Goal: Task Accomplishment & Management: Complete application form

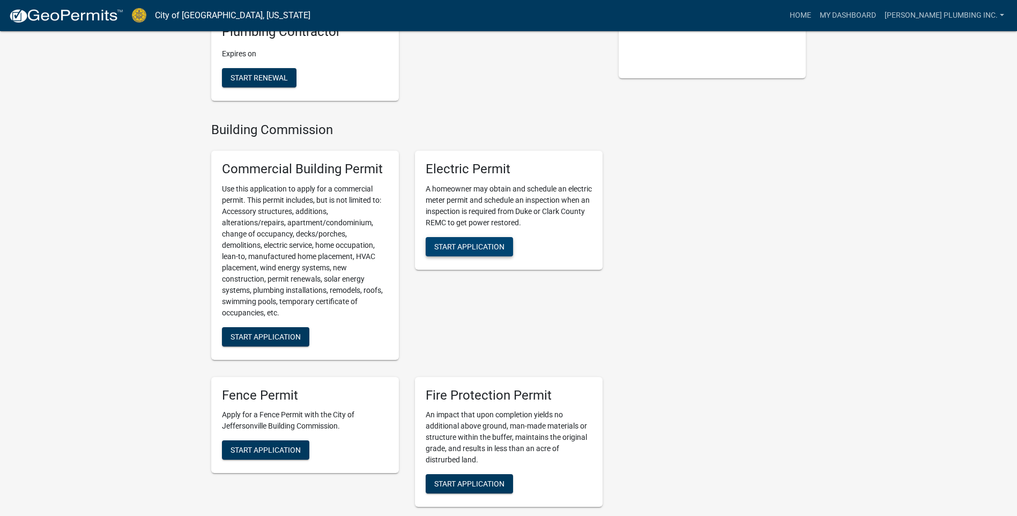
scroll to position [429, 0]
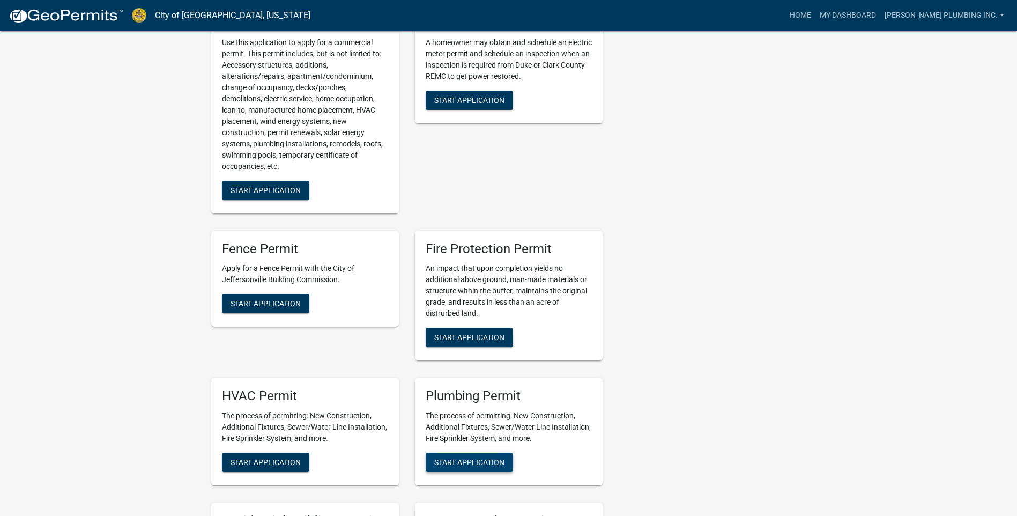
click at [453, 458] on span "Start Application" at bounding box center [469, 462] width 70 height 9
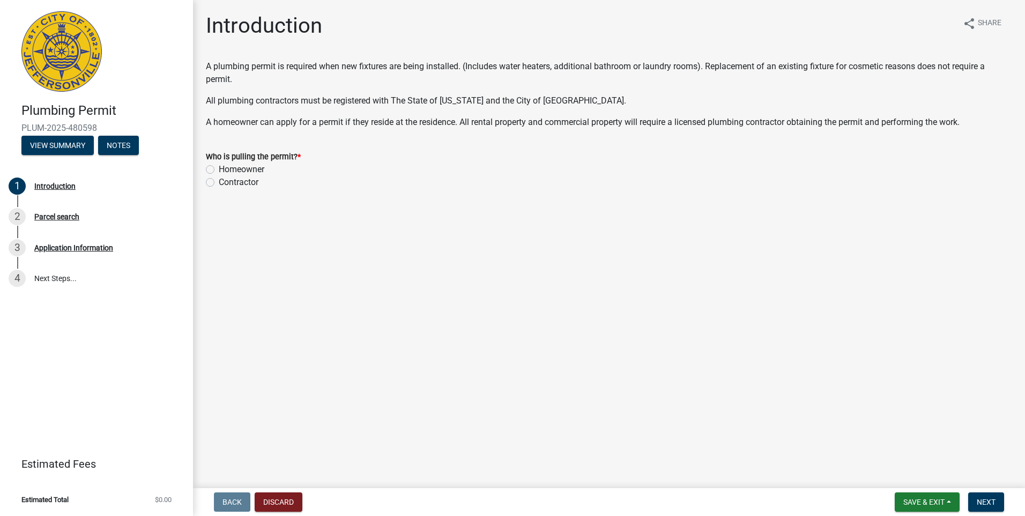
click at [219, 181] on label "Contractor" at bounding box center [239, 182] width 40 height 13
click at [219, 181] on input "Contractor" at bounding box center [222, 179] width 7 height 7
radio input "true"
click at [982, 502] on span "Next" at bounding box center [985, 501] width 19 height 9
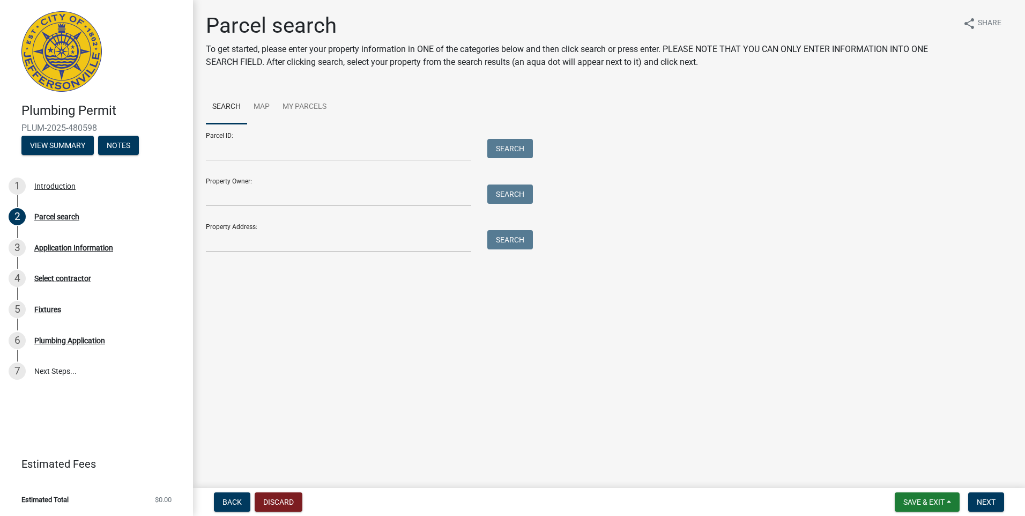
drag, startPoint x: 214, startPoint y: 228, endPoint x: 215, endPoint y: 237, distance: 9.2
click at [214, 231] on div "Property Address: Search" at bounding box center [367, 233] width 322 height 37
click at [215, 237] on input "Property Address:" at bounding box center [338, 241] width 265 height 22
type input "922 E 7TH"
click at [526, 240] on button "Search" at bounding box center [510, 239] width 46 height 19
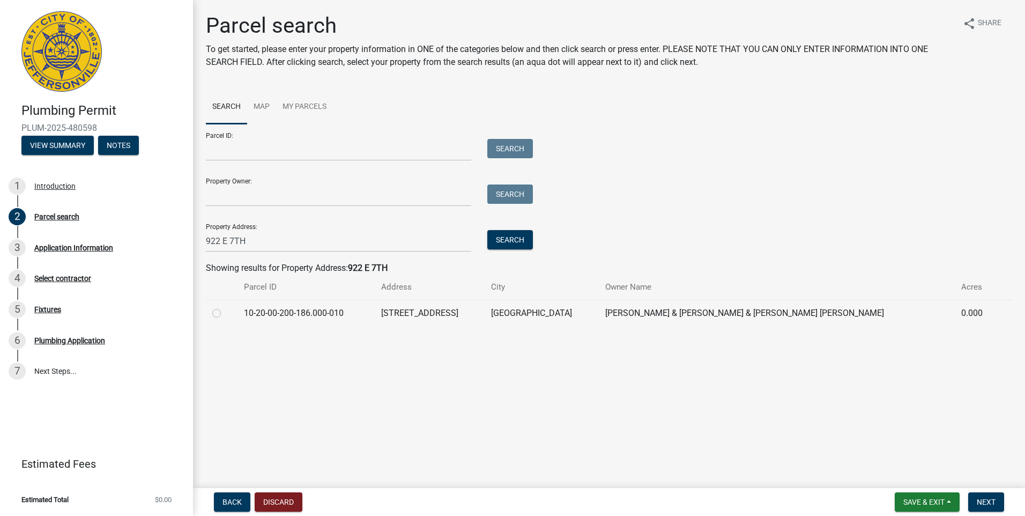
click at [225, 307] on label at bounding box center [225, 307] width 0 height 0
click at [225, 312] on input "radio" at bounding box center [228, 310] width 7 height 7
radio input "true"
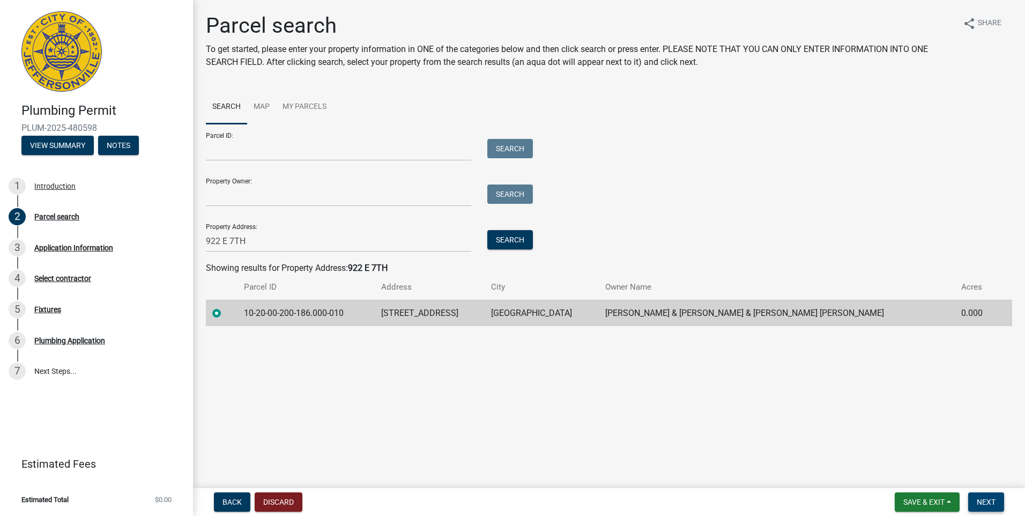
click at [973, 501] on button "Next" at bounding box center [986, 501] width 36 height 19
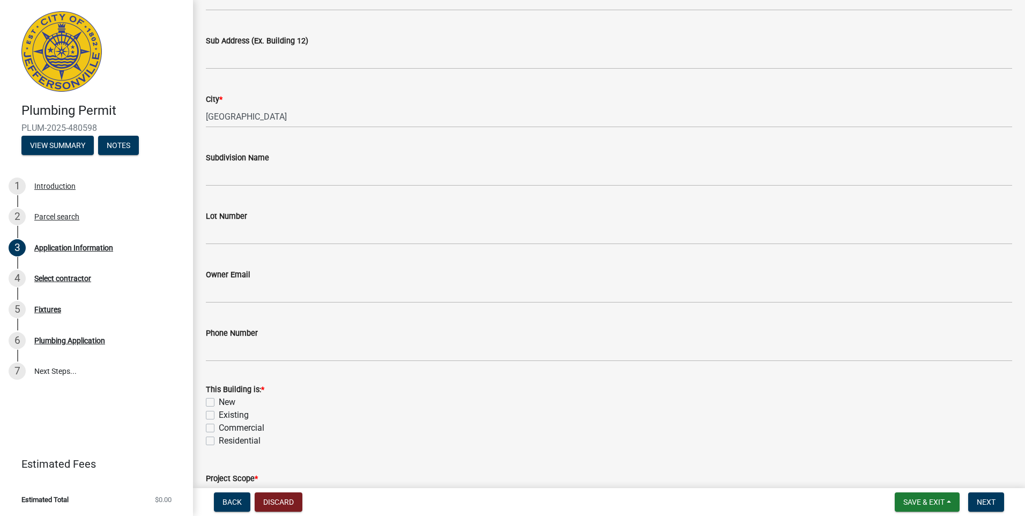
scroll to position [214, 0]
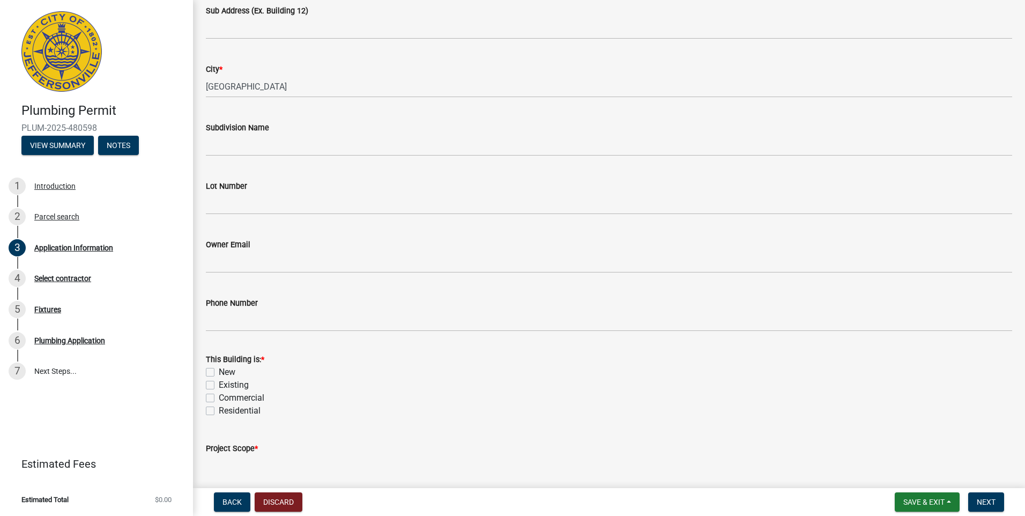
drag, startPoint x: 212, startPoint y: 383, endPoint x: 213, endPoint y: 399, distance: 16.1
click at [219, 383] on label "Existing" at bounding box center [234, 384] width 30 height 13
click at [219, 383] on input "Existing" at bounding box center [222, 381] width 7 height 7
checkbox input "true"
checkbox input "false"
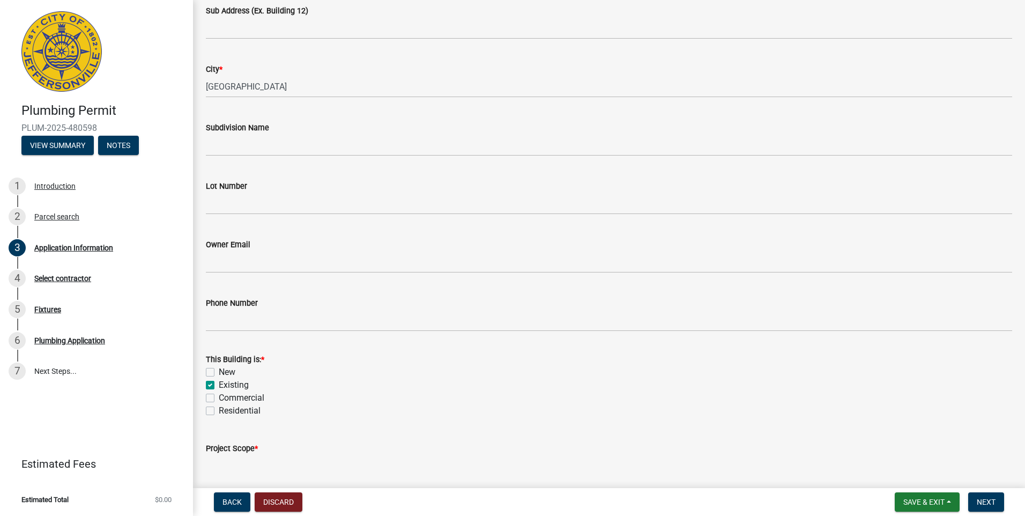
checkbox input "true"
checkbox input "false"
drag, startPoint x: 211, startPoint y: 410, endPoint x: 257, endPoint y: 427, distance: 49.7
click at [219, 411] on label "Residential" at bounding box center [240, 410] width 42 height 13
click at [219, 411] on input "Residential" at bounding box center [222, 407] width 7 height 7
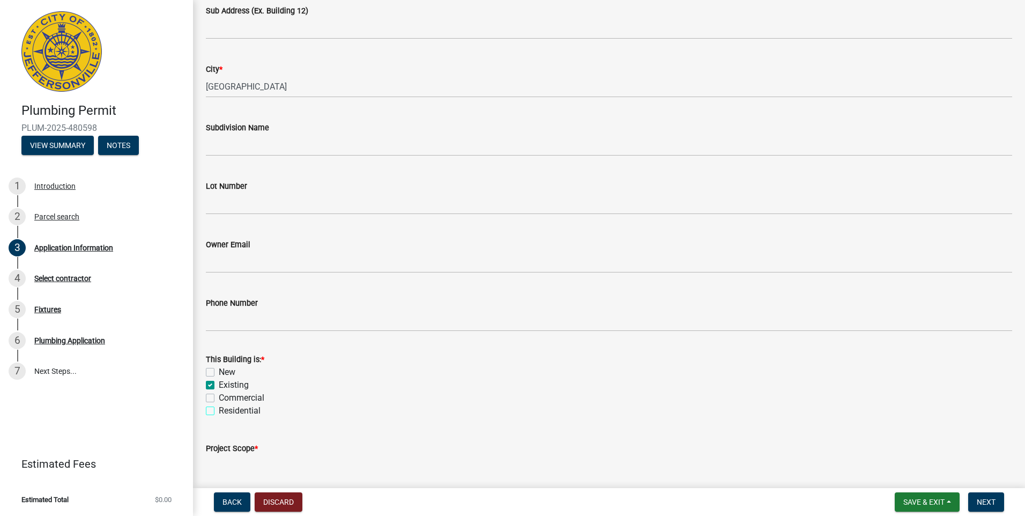
checkbox input "true"
checkbox input "false"
checkbox input "true"
checkbox input "false"
checkbox input "true"
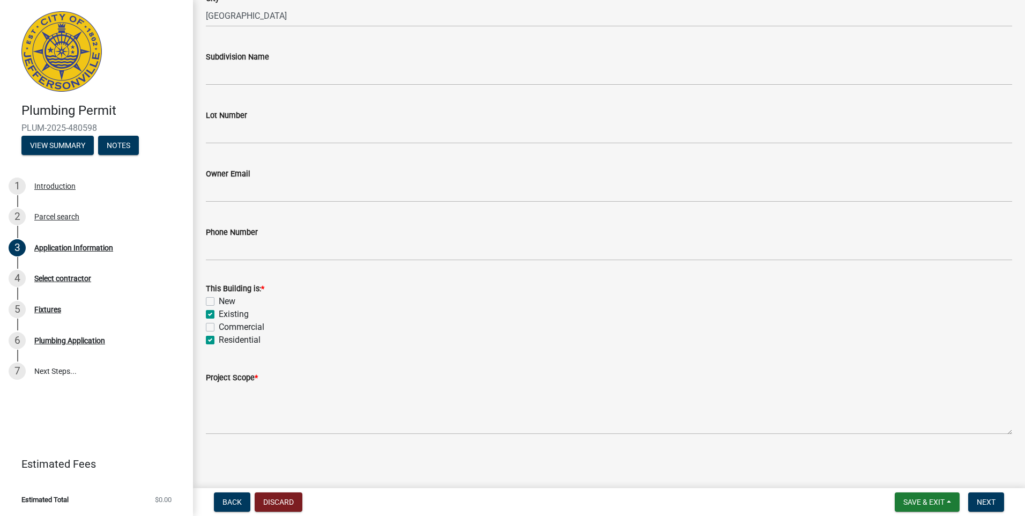
scroll to position [286, 0]
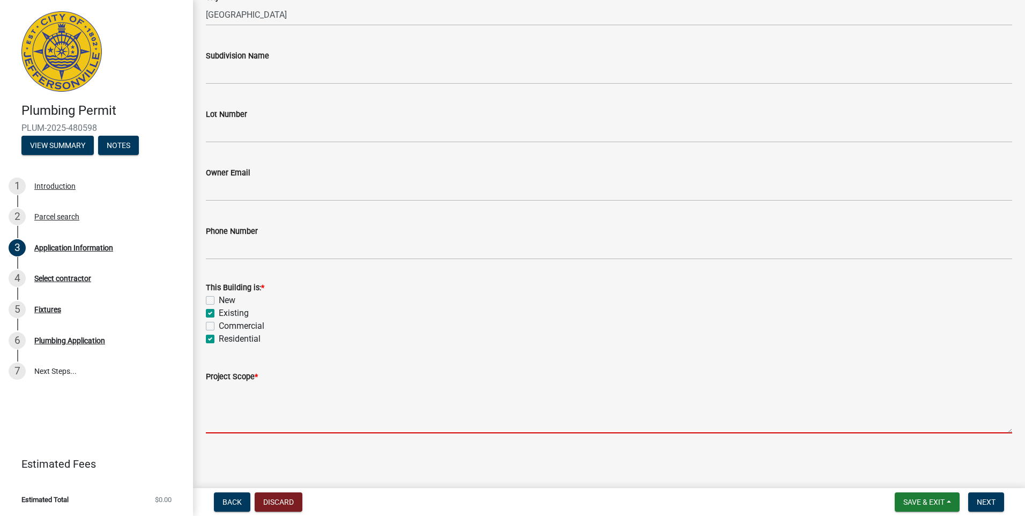
click at [235, 416] on textarea "Project Scope *" at bounding box center [609, 408] width 806 height 50
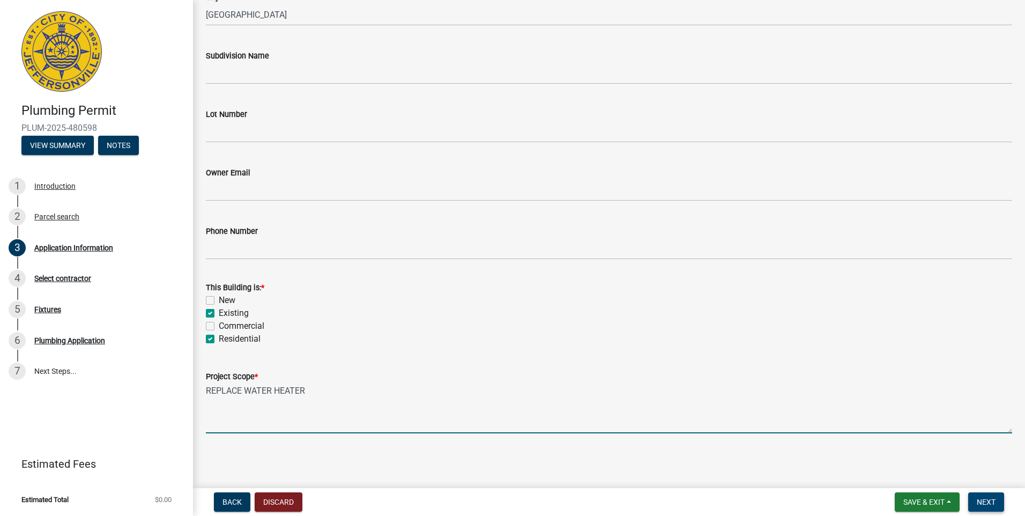
type textarea "REPLACE WATER HEATER"
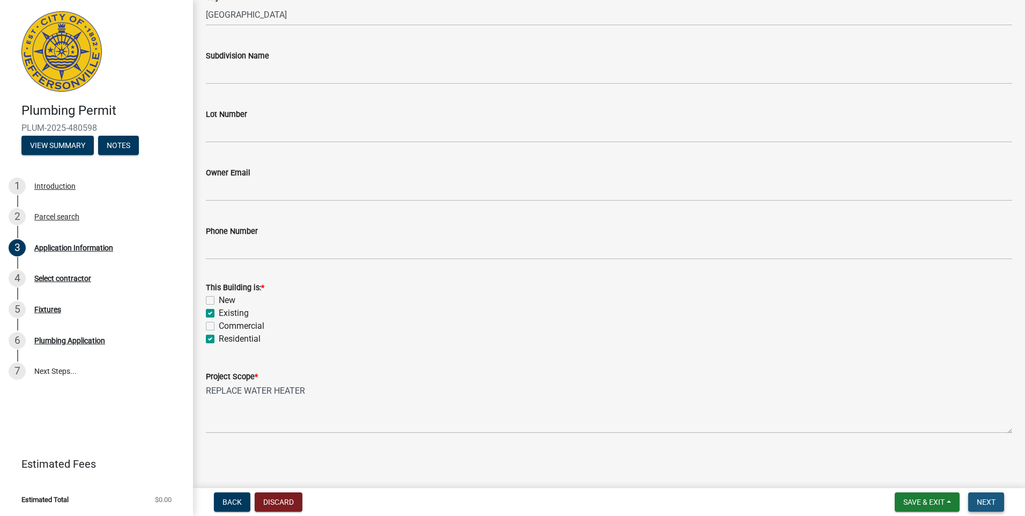
click at [978, 501] on span "Next" at bounding box center [985, 501] width 19 height 9
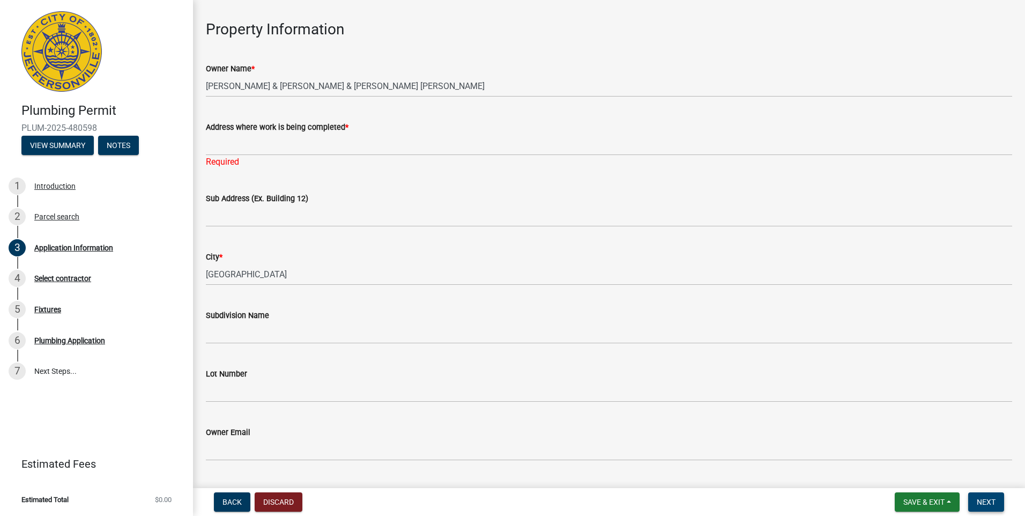
scroll to position [31, 0]
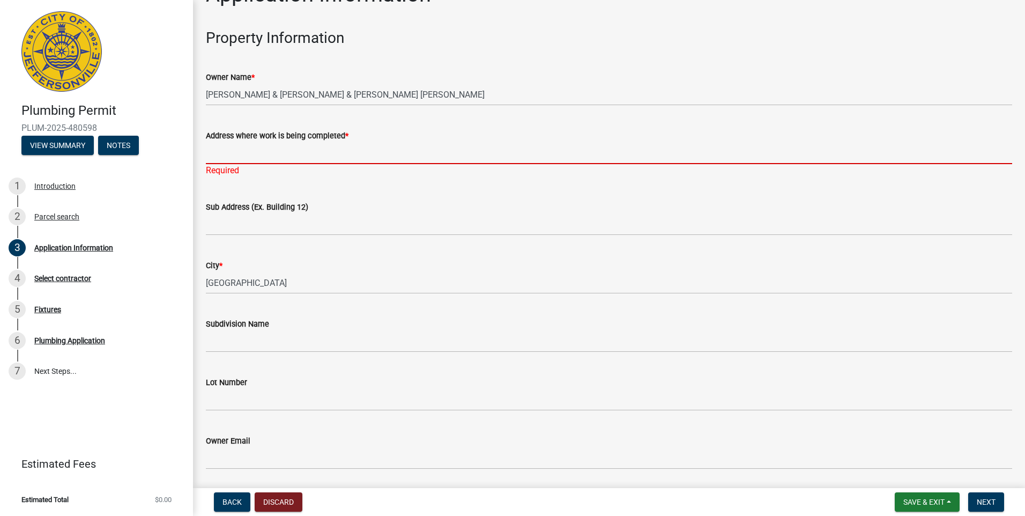
click at [220, 154] on input "Address where work is being completed *" at bounding box center [609, 153] width 806 height 22
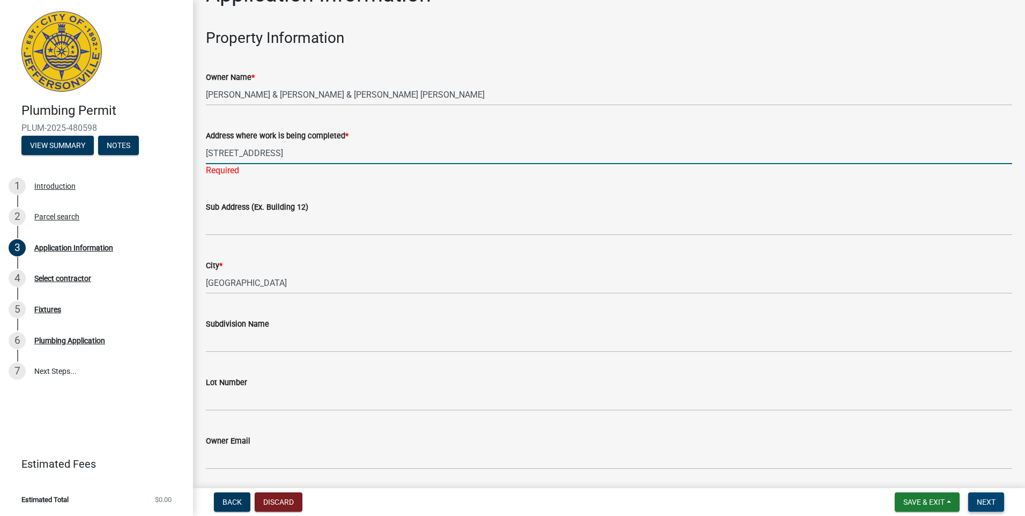
type input "[STREET_ADDRESS]"
click at [983, 501] on span "Next" at bounding box center [985, 501] width 19 height 9
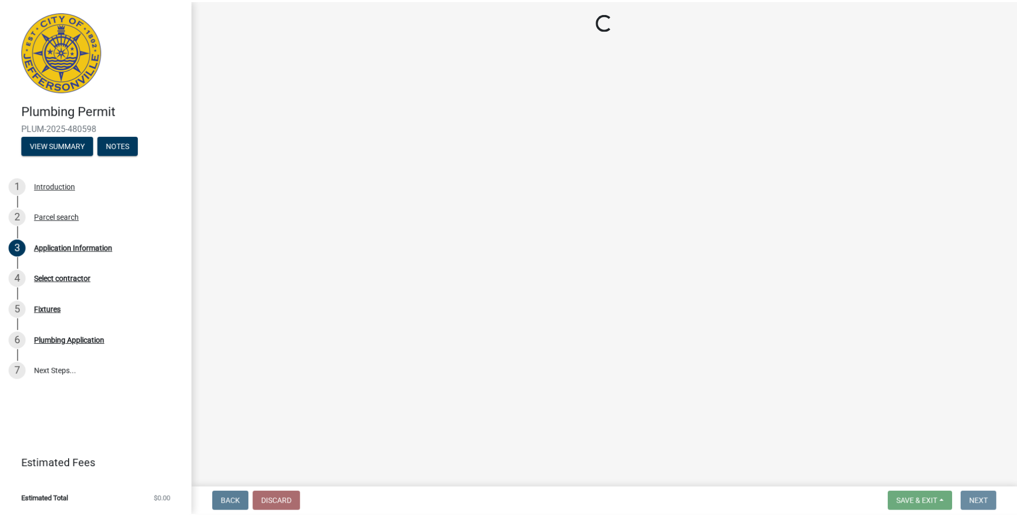
scroll to position [0, 0]
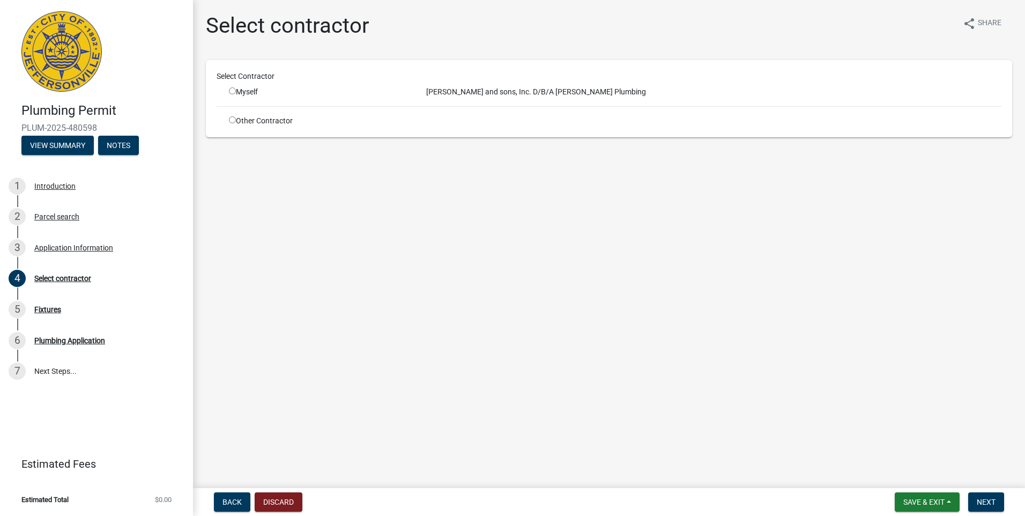
click at [232, 92] on input "radio" at bounding box center [232, 90] width 7 height 7
radio input "true"
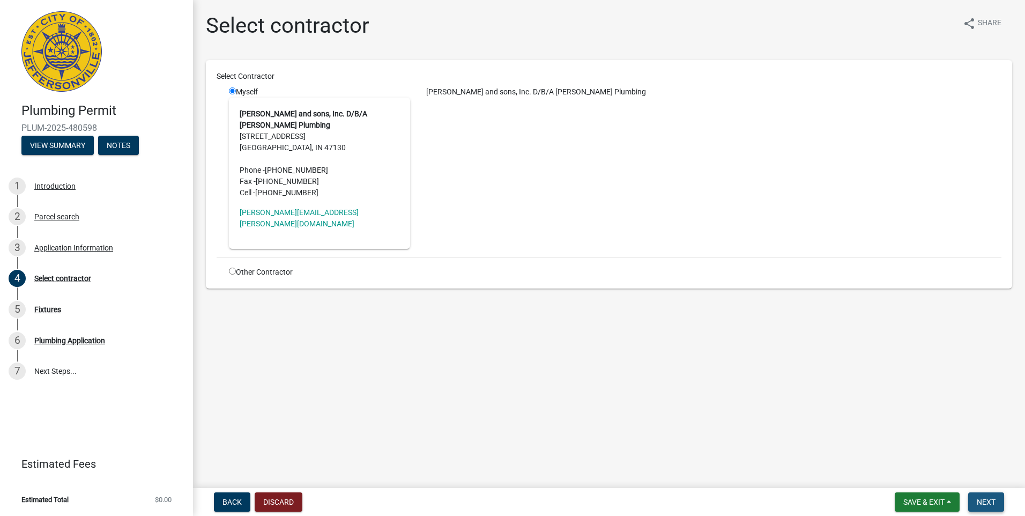
click at [986, 498] on span "Next" at bounding box center [985, 501] width 19 height 9
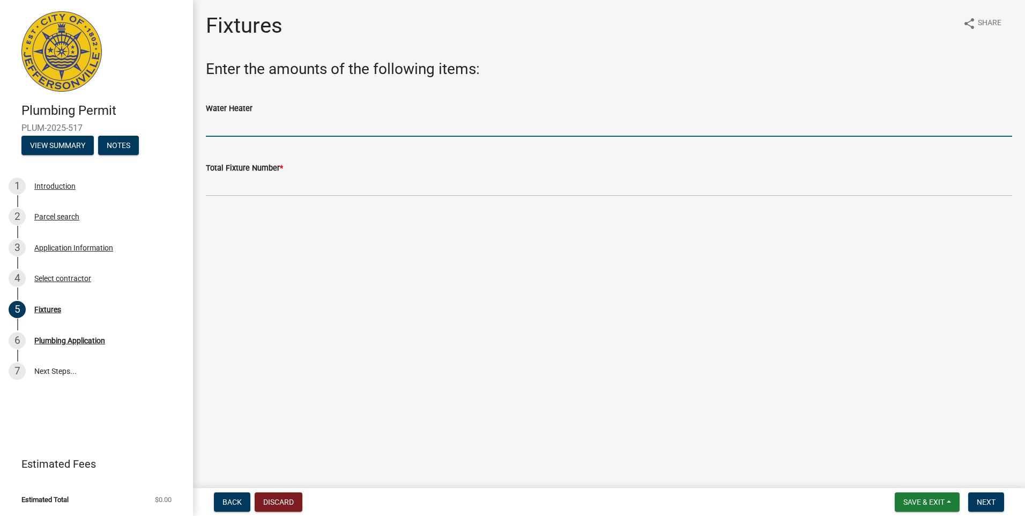
drag, startPoint x: 215, startPoint y: 131, endPoint x: 218, endPoint y: 136, distance: 5.8
click at [215, 131] on input "text" at bounding box center [609, 126] width 806 height 22
type input "1"
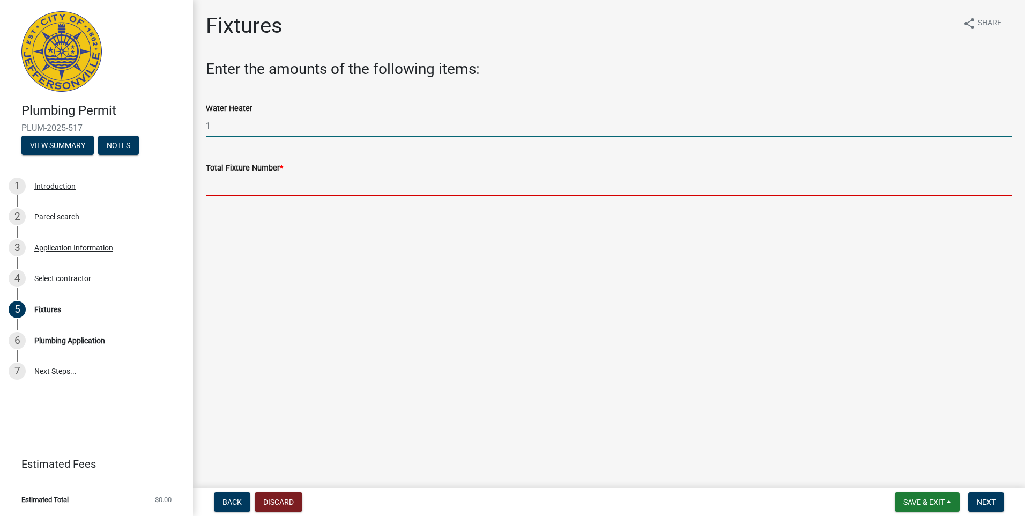
type input "1"
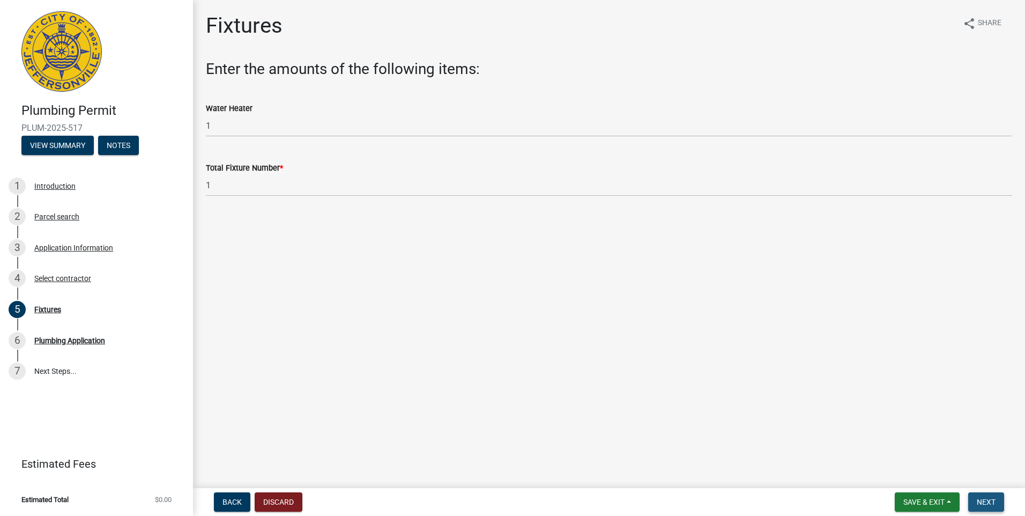
click at [983, 501] on span "Next" at bounding box center [985, 501] width 19 height 9
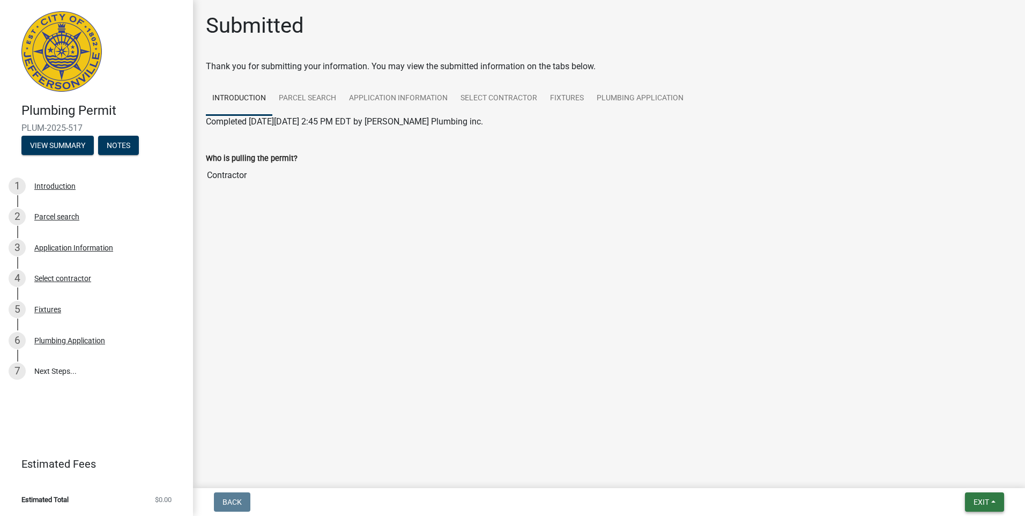
click at [980, 501] on span "Exit" at bounding box center [981, 501] width 16 height 9
click at [953, 478] on button "Save & Exit" at bounding box center [961, 474] width 86 height 26
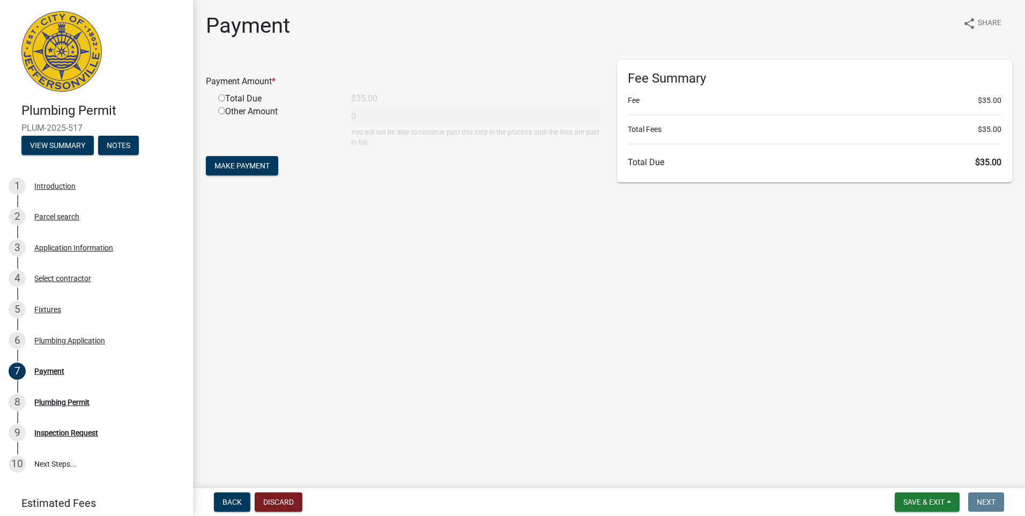
drag, startPoint x: 219, startPoint y: 96, endPoint x: 230, endPoint y: 125, distance: 31.1
click at [220, 98] on input "radio" at bounding box center [221, 97] width 7 height 7
radio input "true"
type input "35"
click at [238, 163] on span "Make Payment" at bounding box center [241, 165] width 55 height 9
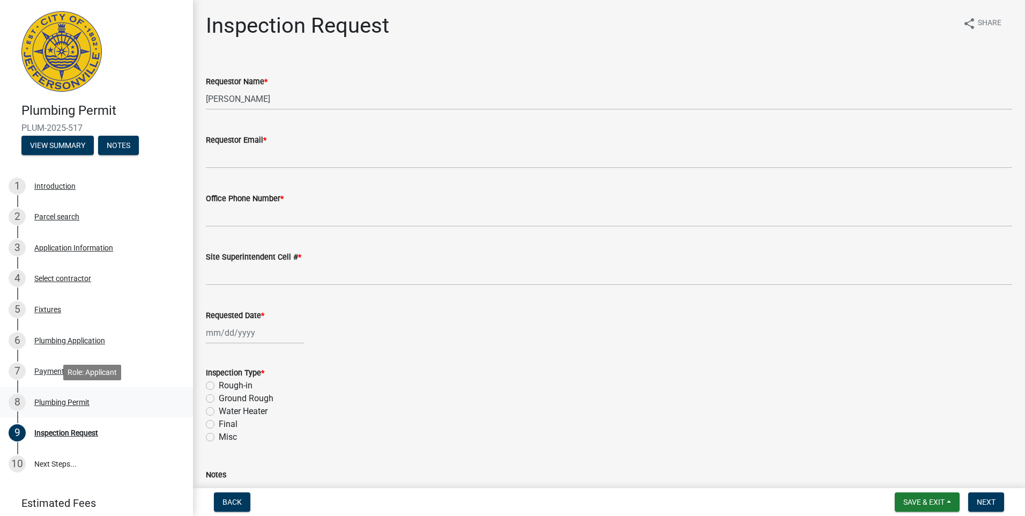
click at [51, 403] on div "Plumbing Permit" at bounding box center [61, 402] width 55 height 8
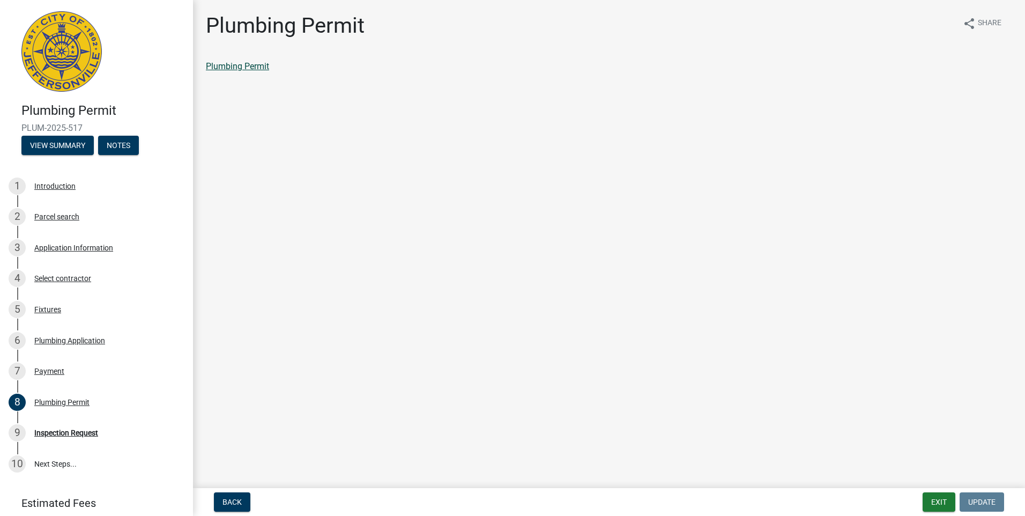
click at [236, 67] on link "Plumbing Permit" at bounding box center [237, 66] width 63 height 10
